Goal: Task Accomplishment & Management: Use online tool/utility

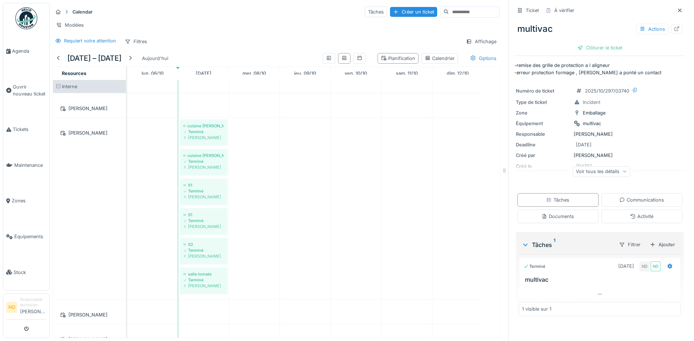
scroll to position [517, 0]
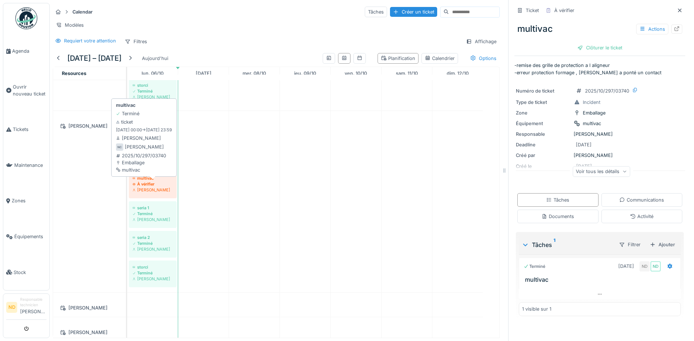
click at [143, 179] on div "multivac" at bounding box center [152, 178] width 41 height 6
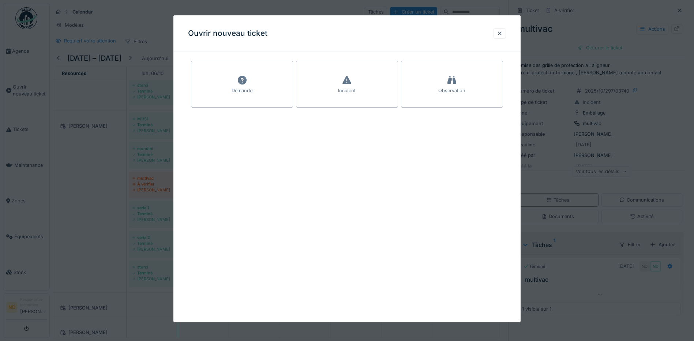
click at [103, 176] on div at bounding box center [347, 170] width 694 height 341
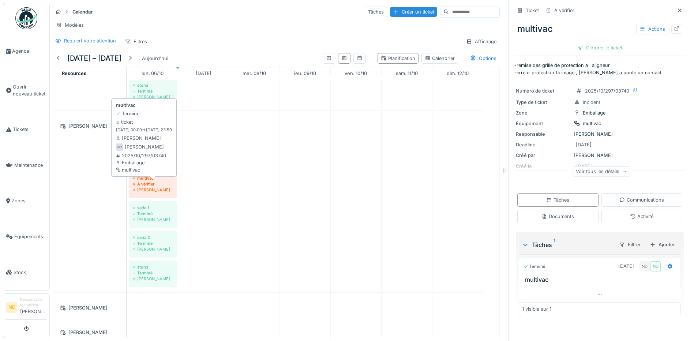
click at [140, 185] on div "À vérifier" at bounding box center [152, 184] width 41 height 6
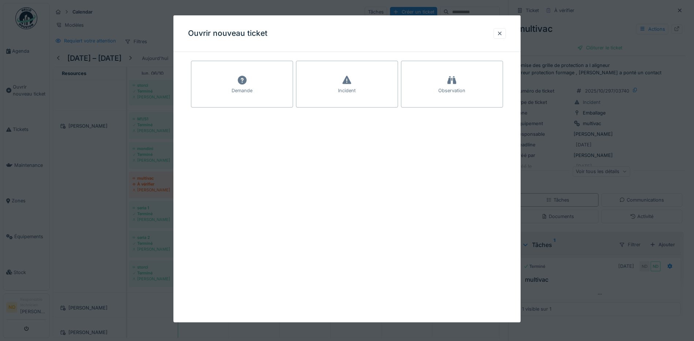
click at [91, 175] on div at bounding box center [347, 170] width 694 height 341
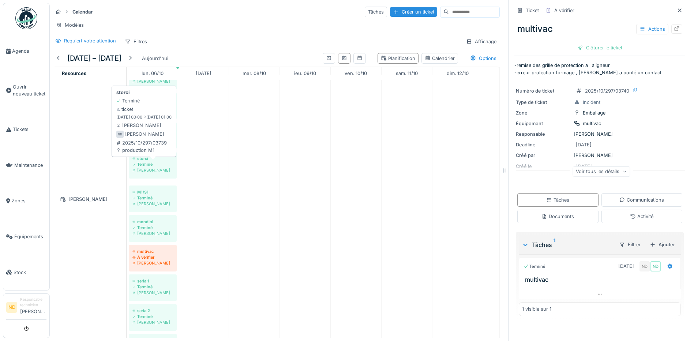
scroll to position [0, 0]
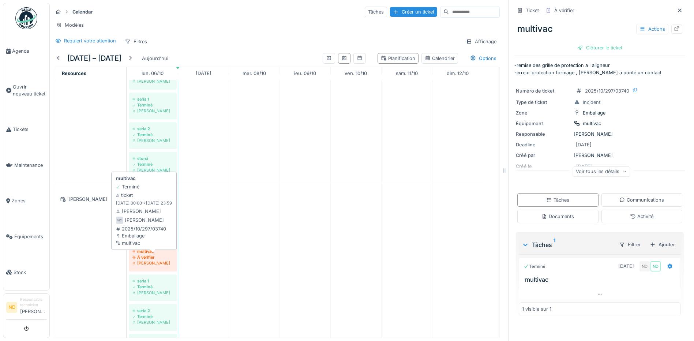
click at [142, 255] on div "À vérifier" at bounding box center [152, 257] width 41 height 6
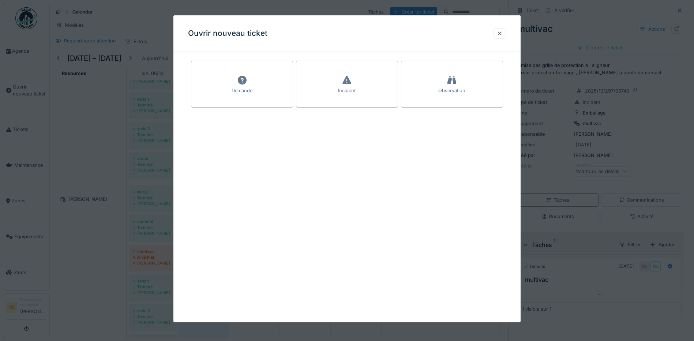
click at [95, 248] on div at bounding box center [347, 170] width 694 height 341
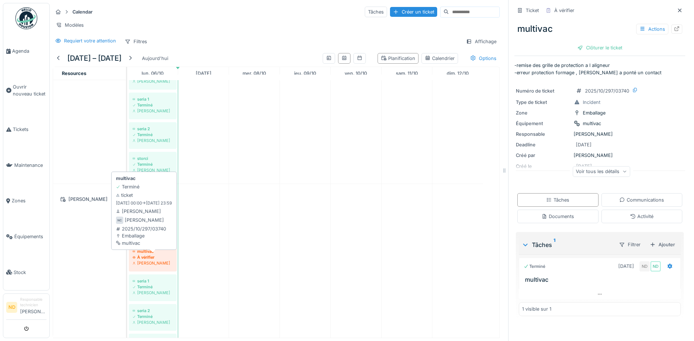
click at [142, 260] on div "[PERSON_NAME]" at bounding box center [152, 263] width 41 height 6
click at [143, 258] on div "À vérifier" at bounding box center [152, 257] width 41 height 6
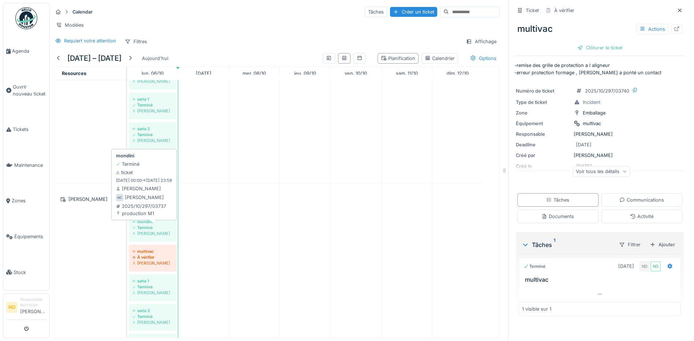
click at [140, 233] on div "[PERSON_NAME]" at bounding box center [152, 233] width 41 height 6
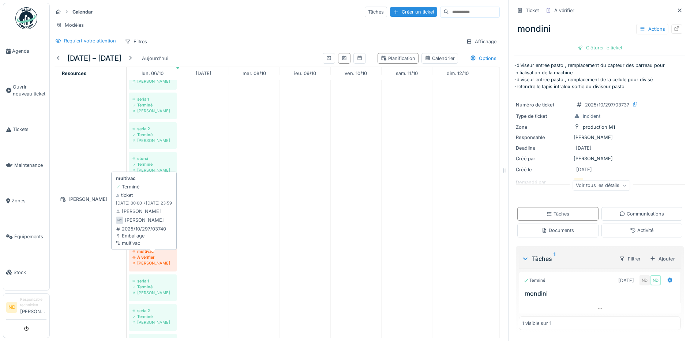
click at [145, 259] on div "À vérifier" at bounding box center [152, 257] width 41 height 6
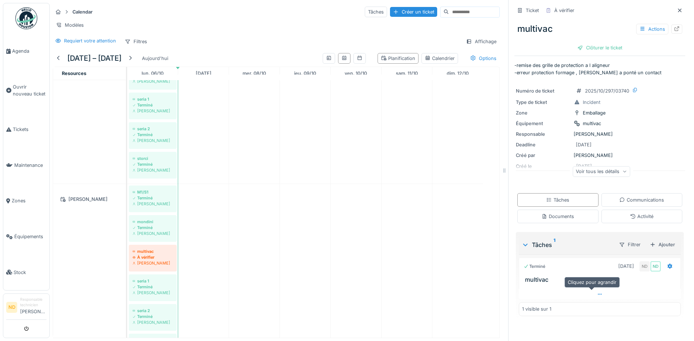
click at [597, 292] on icon at bounding box center [600, 294] width 6 height 5
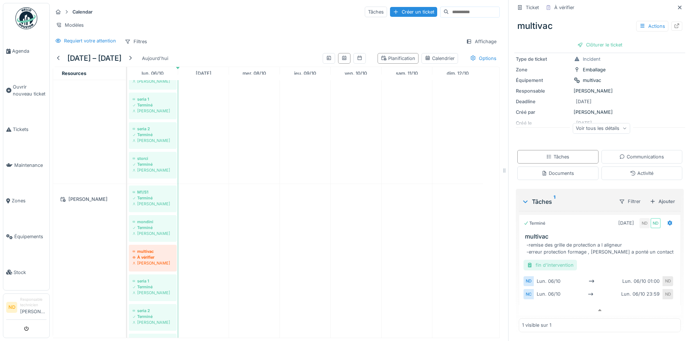
click at [544, 260] on div "fin d'intervention" at bounding box center [549, 265] width 53 height 11
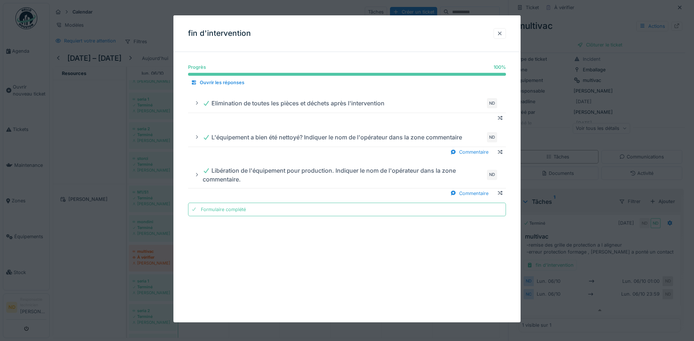
click at [502, 32] on div at bounding box center [499, 33] width 6 height 7
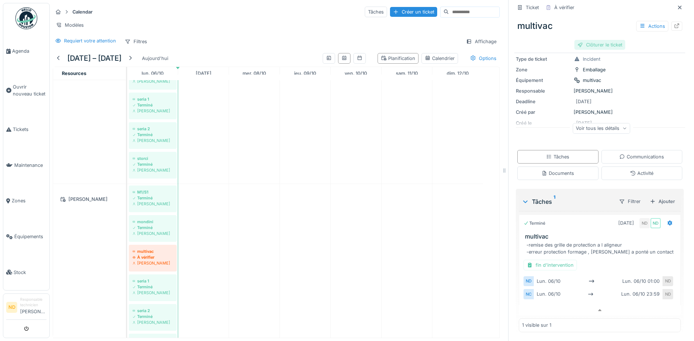
click at [580, 43] on div "Clôturer le ticket" at bounding box center [599, 45] width 51 height 10
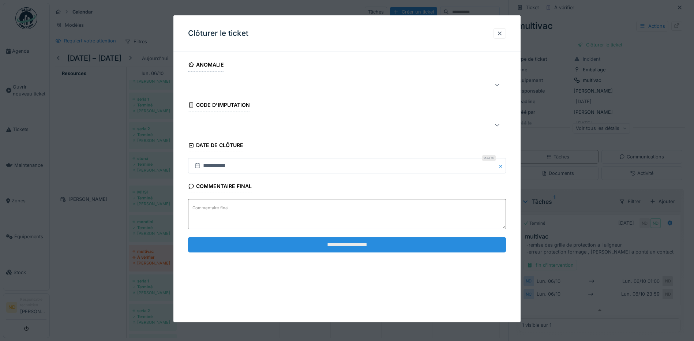
click at [359, 246] on input "**********" at bounding box center [347, 244] width 318 height 15
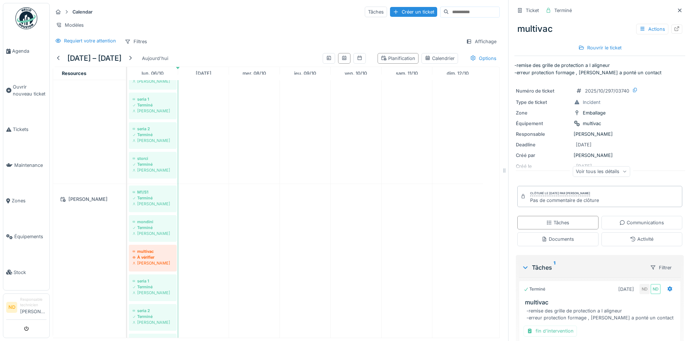
click at [622, 170] on icon at bounding box center [624, 172] width 4 height 4
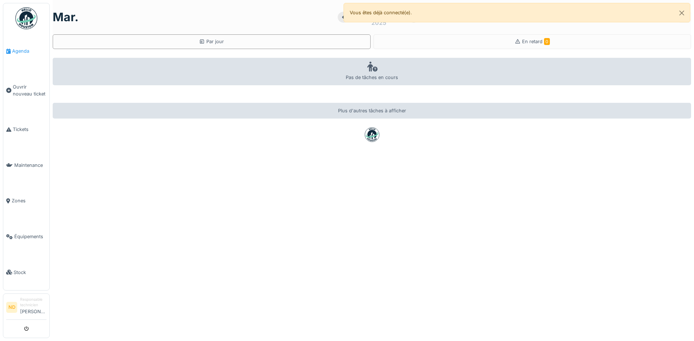
click at [17, 52] on span "Agenda" at bounding box center [29, 51] width 34 height 7
click at [23, 49] on span "Agenda" at bounding box center [29, 51] width 34 height 7
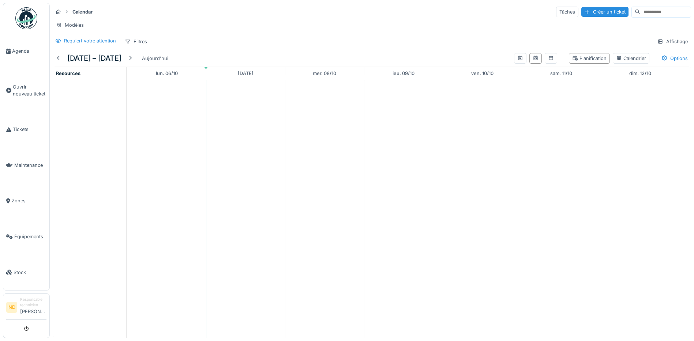
click at [168, 158] on td at bounding box center [166, 208] width 79 height 257
click at [25, 330] on icon "submit" at bounding box center [26, 328] width 5 height 5
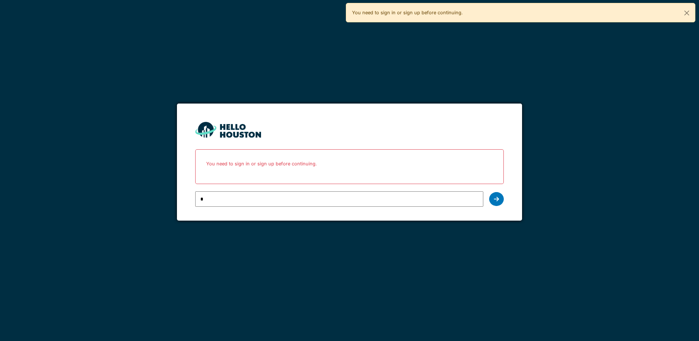
type input "**********"
click at [499, 199] on div at bounding box center [496, 199] width 15 height 14
click at [497, 198] on icon at bounding box center [496, 199] width 5 height 6
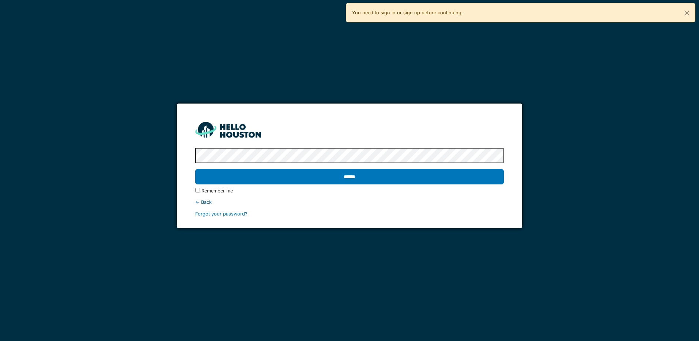
click at [195, 169] on input "******" at bounding box center [349, 176] width 308 height 15
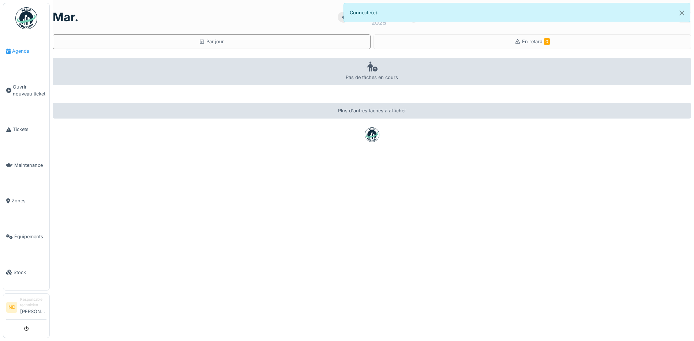
click at [16, 51] on span "Agenda" at bounding box center [29, 51] width 34 height 7
